Goal: Find contact information: Find contact information

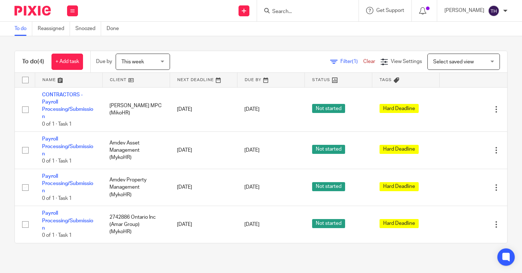
click at [336, 12] on input "Search" at bounding box center [303, 12] width 65 height 7
click at [332, 10] on input "Search" at bounding box center [303, 12] width 65 height 7
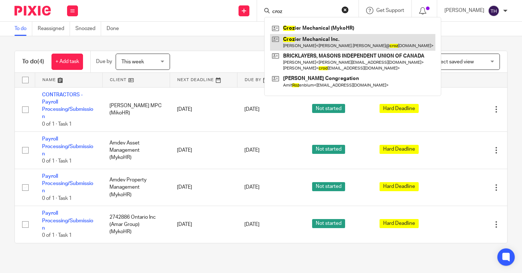
type input "croz"
click at [363, 37] on link at bounding box center [352, 42] width 165 height 17
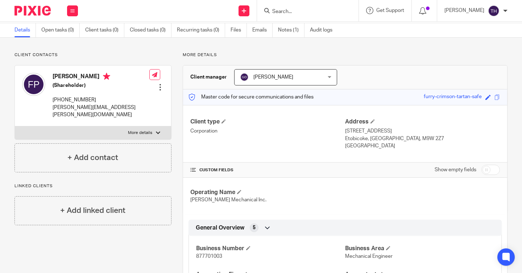
scroll to position [64, 0]
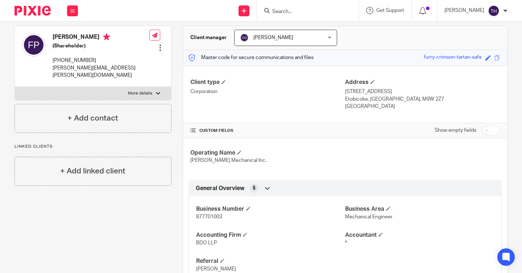
click at [214, 219] on span "877701003" at bounding box center [209, 216] width 26 height 5
copy span "877701003"
